Goal: Task Accomplishment & Management: Manage account settings

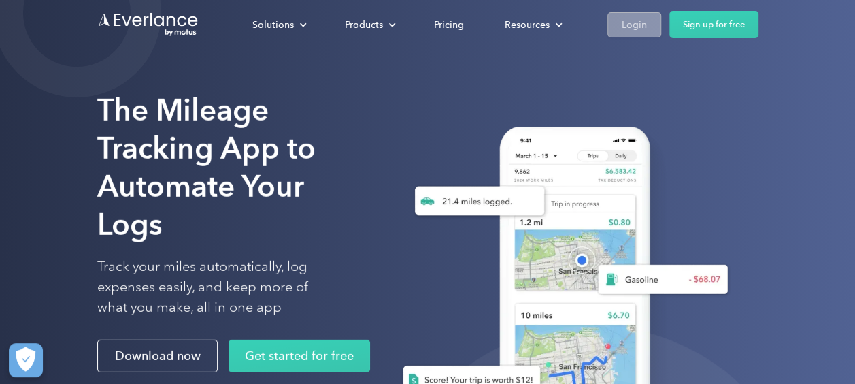
click at [639, 29] on div "Login" at bounding box center [634, 24] width 25 height 17
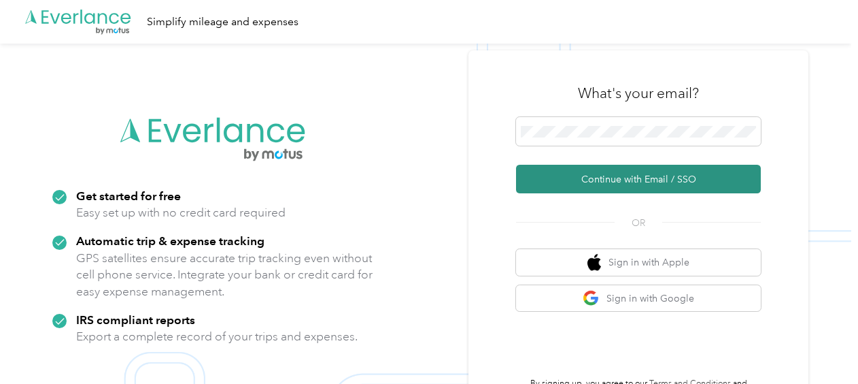
click at [592, 180] on button "Continue with Email / SSO" at bounding box center [638, 179] width 245 height 29
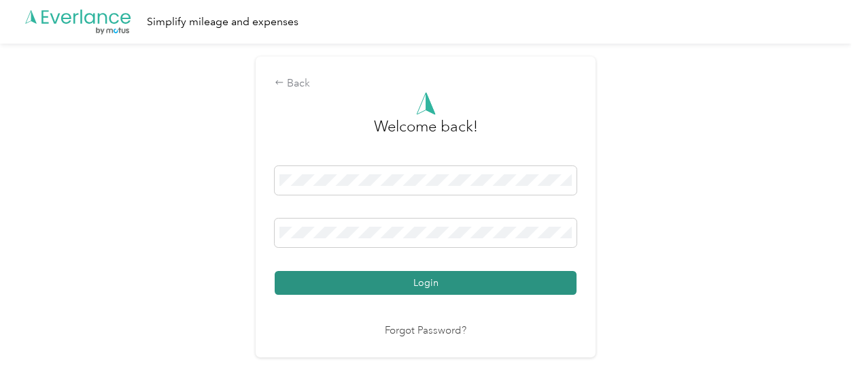
click at [422, 285] on button "Login" at bounding box center [426, 283] width 302 height 24
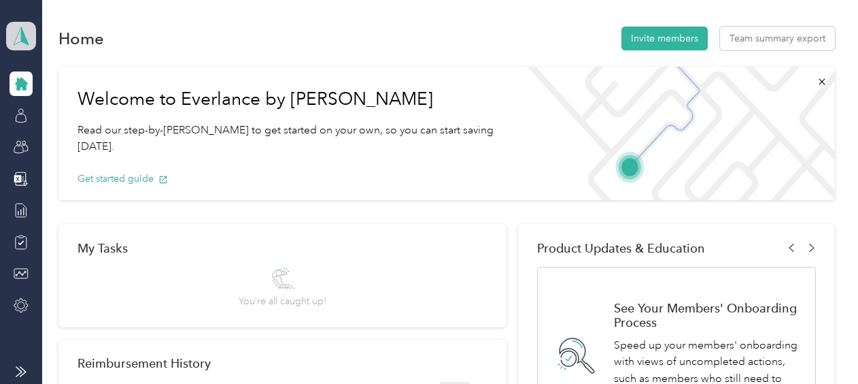
click at [33, 44] on span at bounding box center [21, 36] width 30 height 29
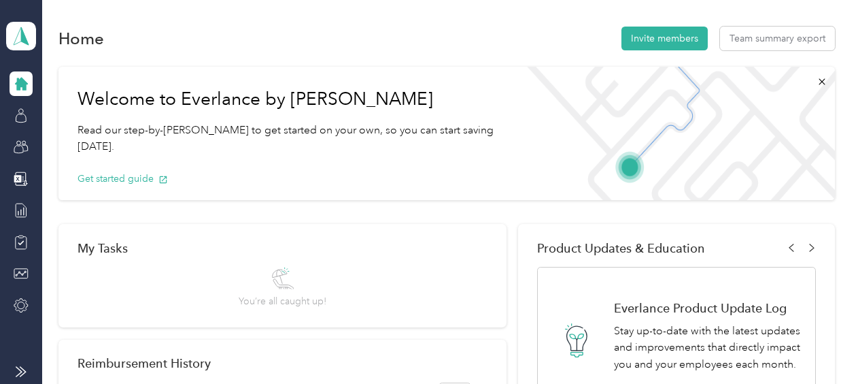
click at [56, 113] on div "Team dashboard" at bounding box center [188, 109] width 344 height 24
click at [20, 33] on icon at bounding box center [21, 36] width 20 height 19
click at [35, 113] on div "Team dashboard" at bounding box center [188, 104] width 344 height 24
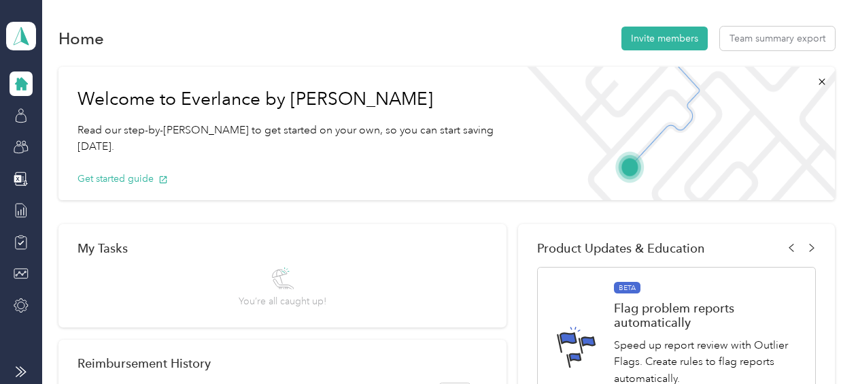
click at [20, 88] on icon at bounding box center [21, 84] width 13 height 13
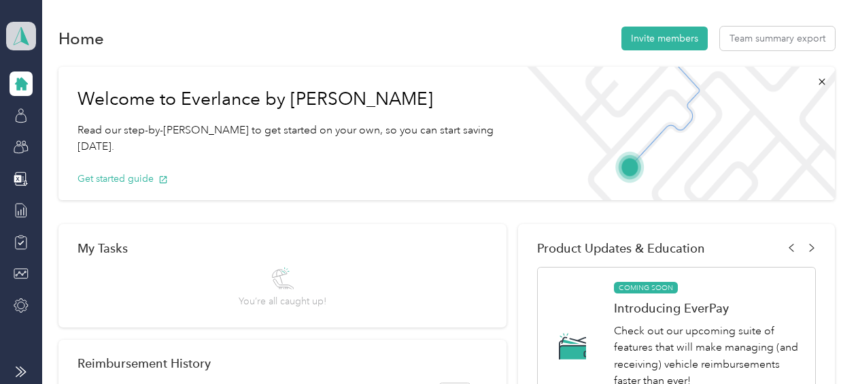
click at [25, 39] on polygon at bounding box center [24, 36] width 7 height 18
click at [53, 115] on div "Team dashboard" at bounding box center [188, 112] width 344 height 24
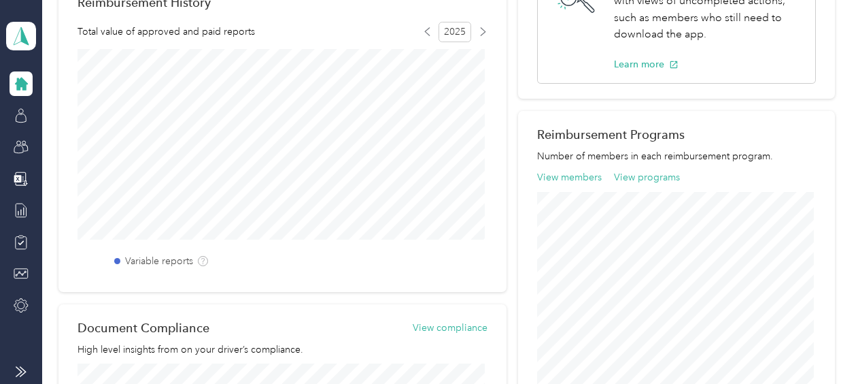
scroll to position [292, 0]
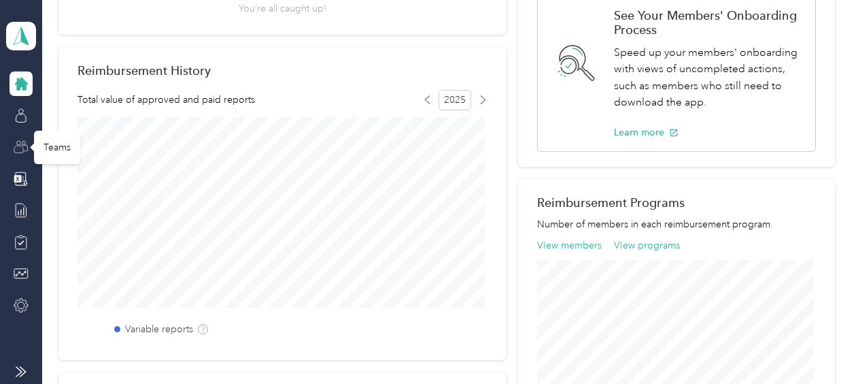
click at [25, 143] on icon at bounding box center [21, 146] width 15 height 15
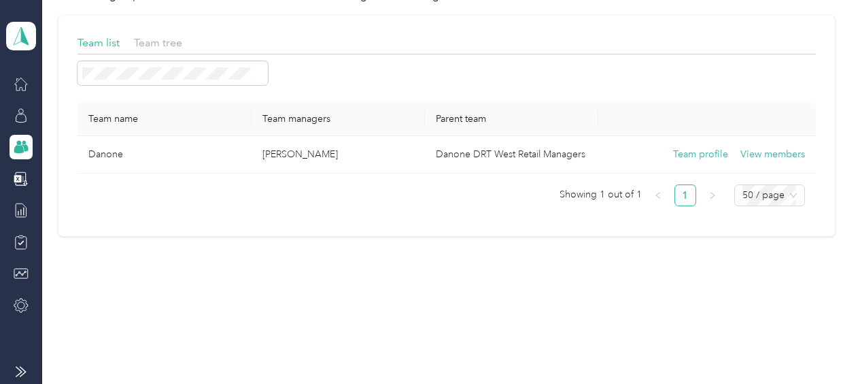
scroll to position [71, 0]
click at [21, 114] on icon at bounding box center [21, 115] width 15 height 15
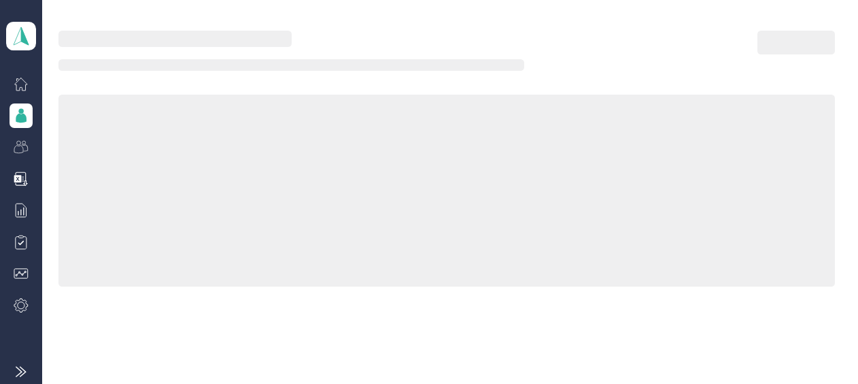
scroll to position [292, 0]
